Goal: Information Seeking & Learning: Learn about a topic

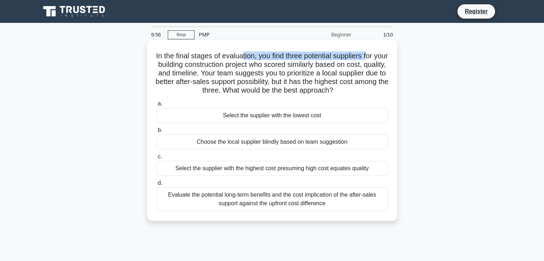
drag, startPoint x: 249, startPoint y: 56, endPoint x: 378, endPoint y: 57, distance: 129.6
click at [378, 57] on h5 "In the final stages of evaluation, you find three potential suppliers for your …" at bounding box center [272, 74] width 233 height 44
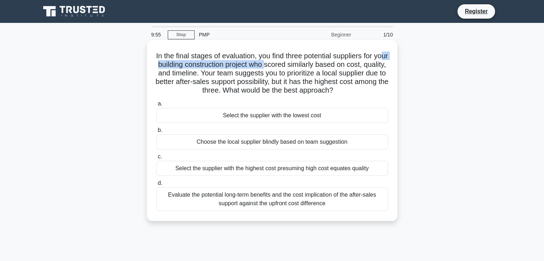
drag, startPoint x: 165, startPoint y: 68, endPoint x: 288, endPoint y: 68, distance: 123.5
click at [288, 68] on h5 "In the final stages of evaluation, you find three potential suppliers for your …" at bounding box center [272, 74] width 233 height 44
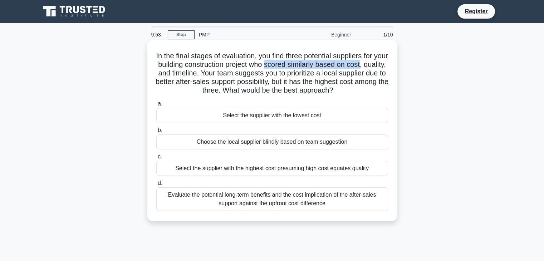
drag, startPoint x: 288, startPoint y: 68, endPoint x: 370, endPoint y: 68, distance: 82.3
click at [370, 68] on h5 "In the final stages of evaluation, you find three potential suppliers for your …" at bounding box center [272, 74] width 233 height 44
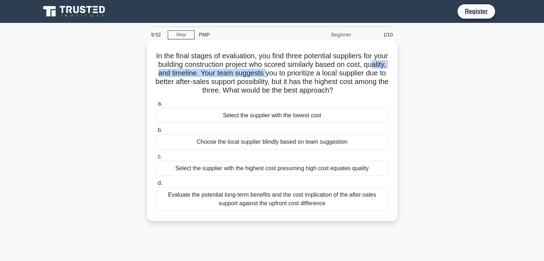
drag, startPoint x: 176, startPoint y: 75, endPoint x: 303, endPoint y: 73, distance: 126.7
click at [303, 73] on h5 "In the final stages of evaluation, you find three potential suppliers for your …" at bounding box center [272, 74] width 233 height 44
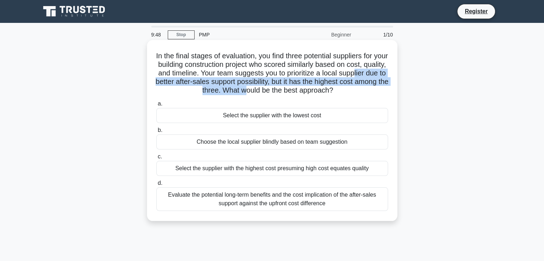
drag, startPoint x: 179, startPoint y: 83, endPoint x: 287, endPoint y: 88, distance: 108.2
click at [287, 88] on h5 "In the final stages of evaluation, you find three potential suppliers for your …" at bounding box center [272, 74] width 233 height 44
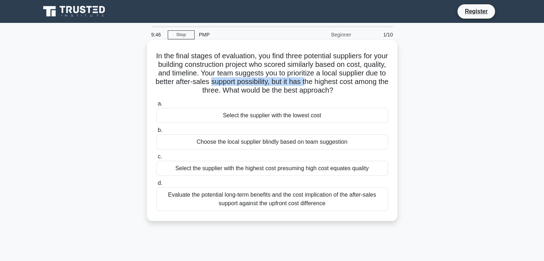
drag, startPoint x: 273, startPoint y: 83, endPoint x: 372, endPoint y: 85, distance: 98.1
click at [372, 85] on h5 "In the final stages of evaluation, you find three potential suppliers for your …" at bounding box center [272, 74] width 233 height 44
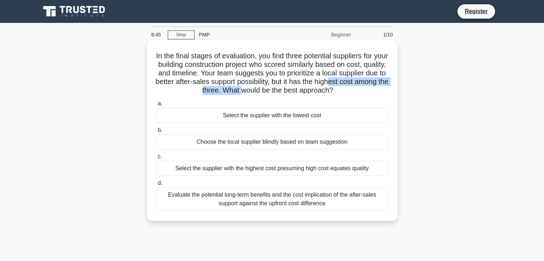
drag, startPoint x: 173, startPoint y: 90, endPoint x: 281, endPoint y: 94, distance: 107.4
click at [281, 94] on h5 "In the final stages of evaluation, you find three potential suppliers for your …" at bounding box center [272, 74] width 233 height 44
click at [322, 200] on div "Evaluate the potential long-term benefits and the cost implication of the after…" at bounding box center [272, 200] width 232 height 24
click at [156, 186] on input "d. Evaluate the potential long-term benefits and the cost implication of the af…" at bounding box center [156, 183] width 0 height 5
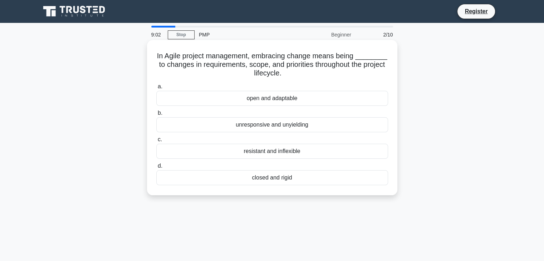
click at [265, 101] on div "open and adaptable" at bounding box center [272, 98] width 232 height 15
click at [156, 89] on input "a. open and adaptable" at bounding box center [156, 86] width 0 height 5
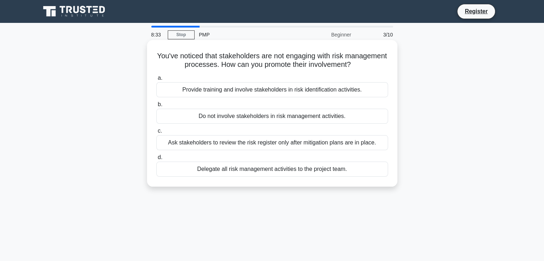
click at [294, 91] on div "Provide training and involve stakeholders in risk identification activities." at bounding box center [272, 89] width 232 height 15
click at [156, 81] on input "a. Provide training and involve stakeholders in risk identification activities." at bounding box center [156, 78] width 0 height 5
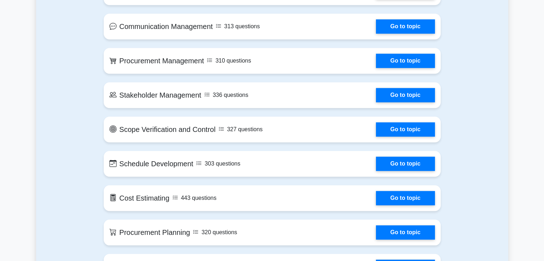
scroll to position [612, 0]
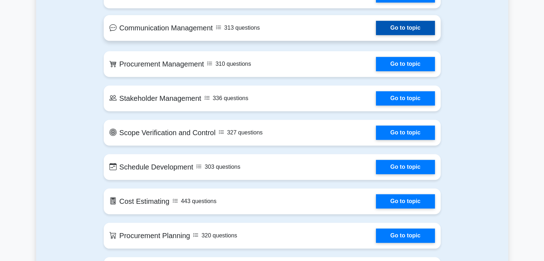
click at [394, 27] on link "Go to topic" at bounding box center [405, 28] width 59 height 14
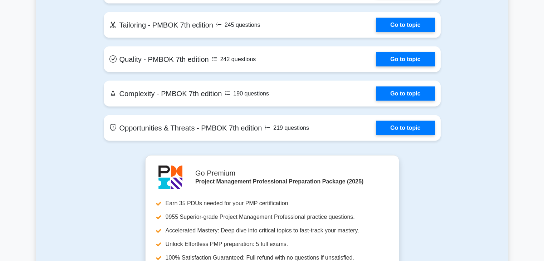
scroll to position [1632, 0]
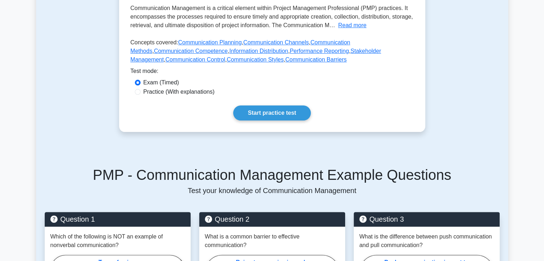
scroll to position [214, 0]
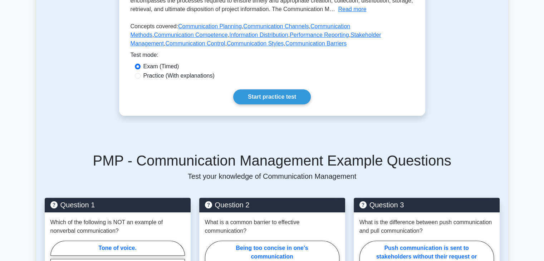
click at [136, 73] on input "Practice (With explanations)" at bounding box center [138, 76] width 6 height 6
radio input "true"
click at [285, 90] on link "Start practice test" at bounding box center [272, 96] width 78 height 15
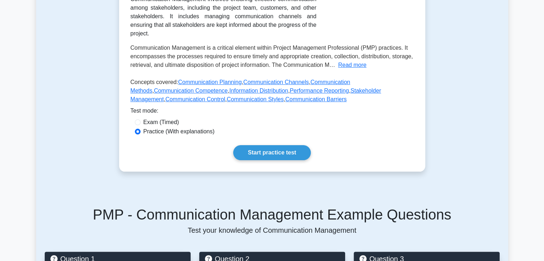
scroll to position [0, 0]
